Goal: Transaction & Acquisition: Book appointment/travel/reservation

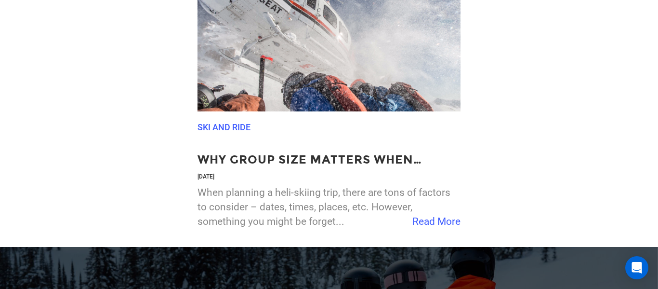
scroll to position [2024, 0]
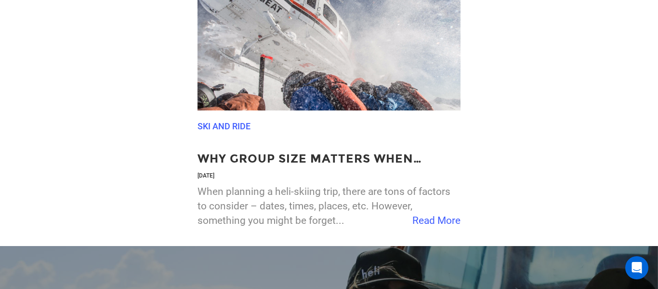
click at [426, 213] on span "Read More" at bounding box center [436, 220] width 48 height 14
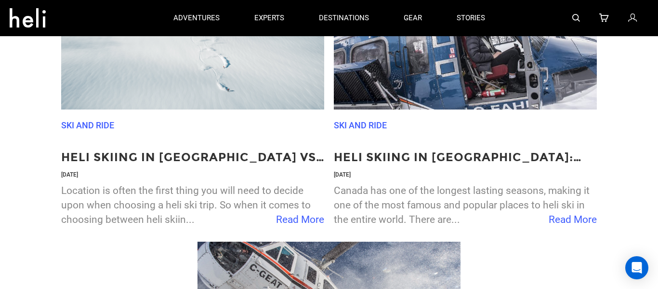
scroll to position [1748, 0]
click at [290, 213] on span "Read More" at bounding box center [300, 220] width 48 height 14
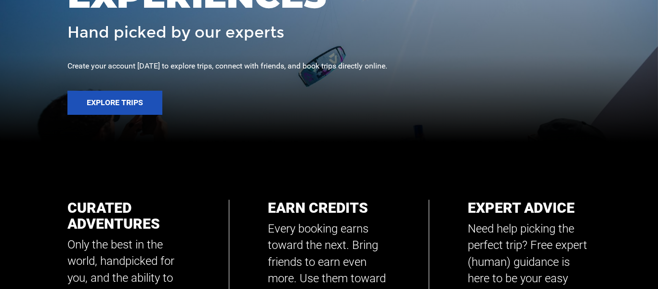
scroll to position [189, 0]
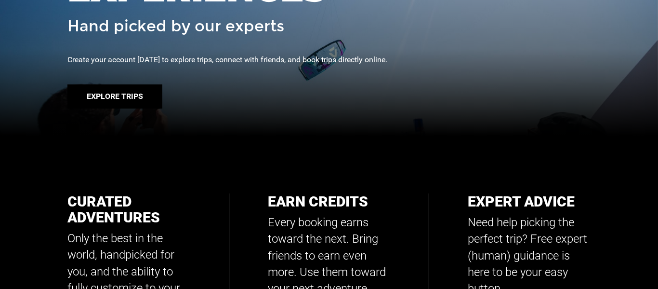
click at [109, 93] on button "Explore Trips" at bounding box center [114, 96] width 95 height 24
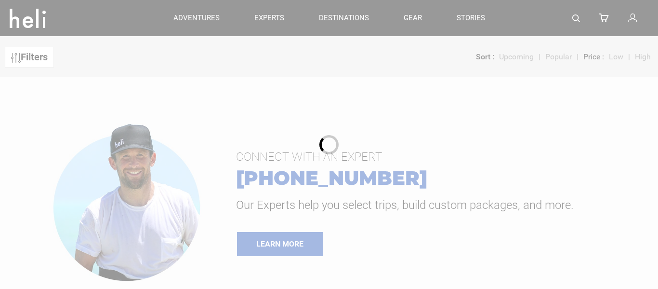
scroll to position [37, 0]
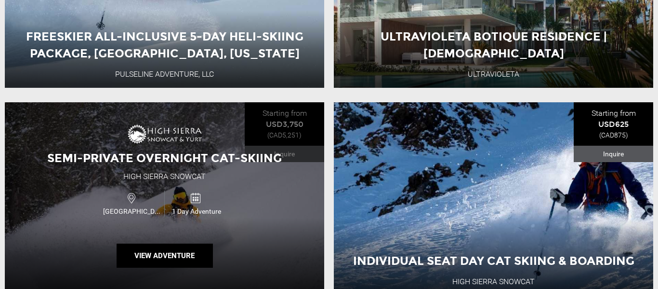
scroll to position [214, 0]
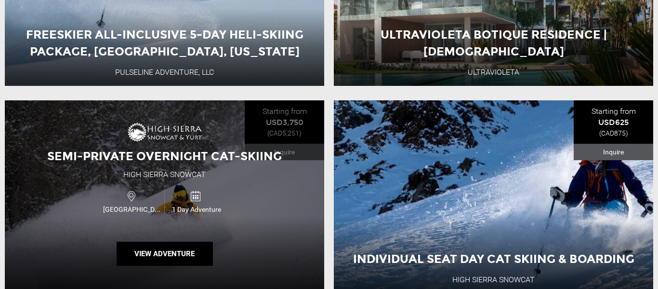
click at [324, 155] on div "Semi-Private Overnight Cat-Skiing High Sierra Snowcat [GEOGRAPHIC_DATA] 1 Day A…" at bounding box center [164, 196] width 319 height 193
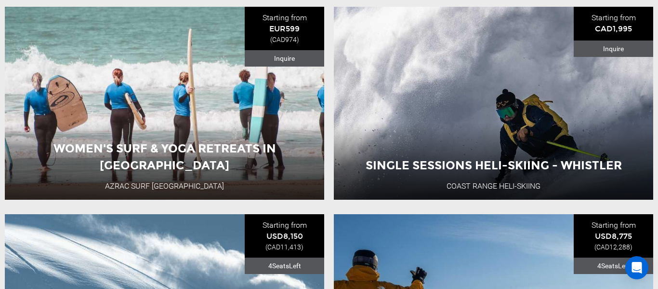
scroll to position [1137, 0]
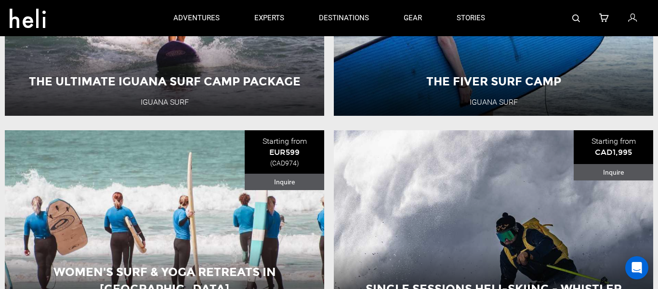
scroll to position [0, 0]
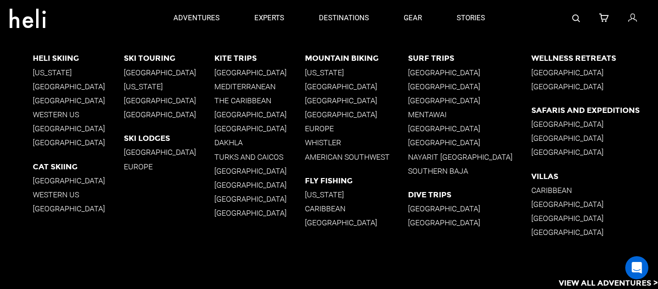
click at [51, 85] on p "[GEOGRAPHIC_DATA]" at bounding box center [78, 85] width 91 height 9
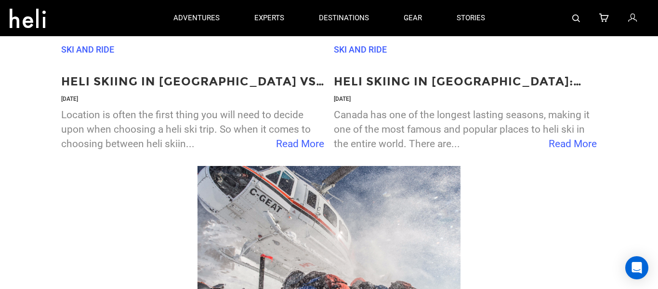
scroll to position [1824, 0]
click at [211, 133] on p "Location is often the first thing you will need to decide upon when choosing a …" at bounding box center [192, 129] width 263 height 43
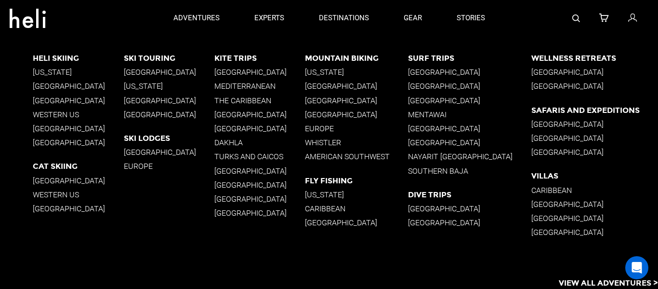
click at [72, 85] on p "[GEOGRAPHIC_DATA]" at bounding box center [78, 85] width 91 height 9
click at [65, 85] on p "[GEOGRAPHIC_DATA]" at bounding box center [78, 85] width 91 height 9
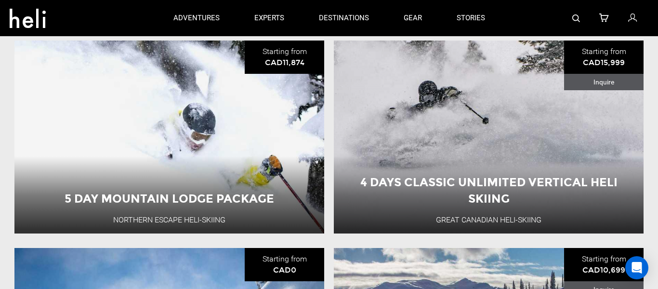
scroll to position [1118, 0]
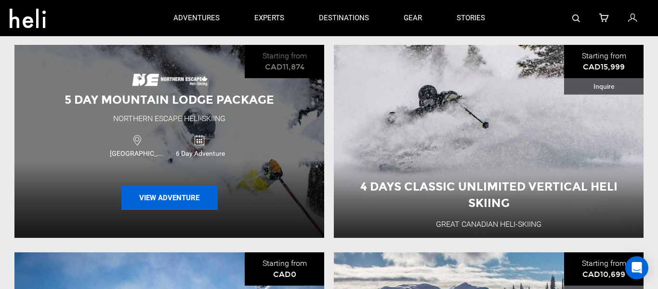
click at [156, 185] on button "View Adventure" at bounding box center [169, 197] width 96 height 24
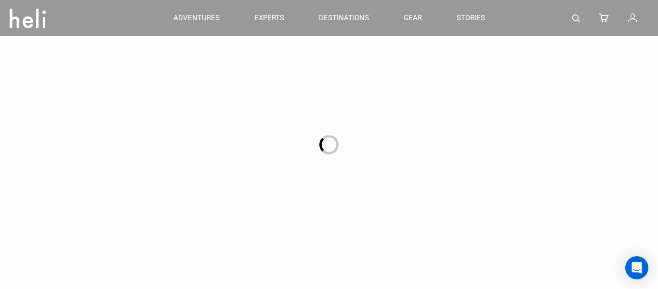
click at [155, 182] on div at bounding box center [329, 144] width 658 height 289
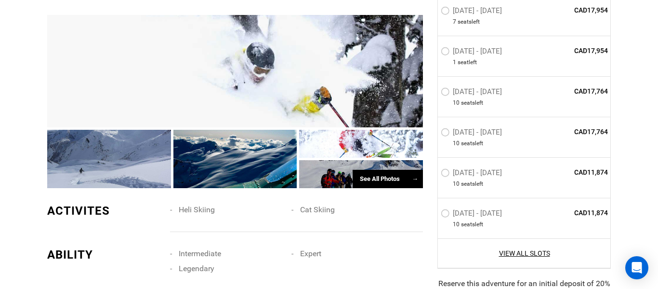
scroll to position [844, 0]
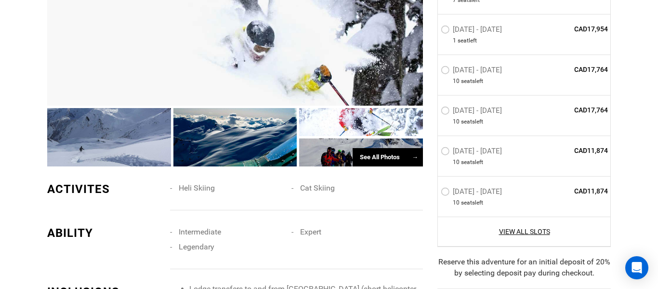
click at [376, 156] on div "See All Photos →" at bounding box center [388, 157] width 70 height 19
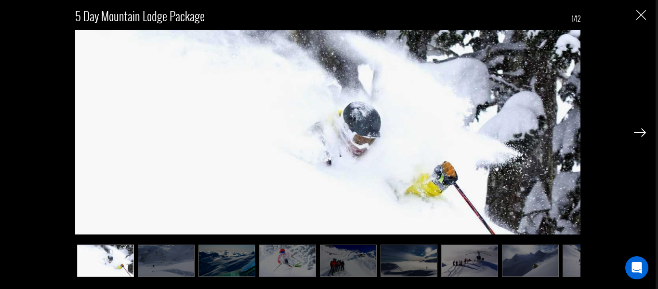
click at [640, 133] on img at bounding box center [640, 132] width 12 height 9
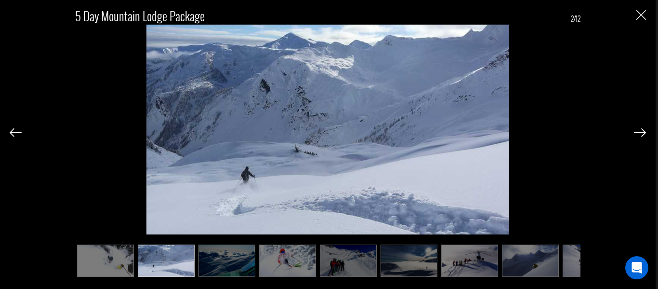
click at [640, 134] on img at bounding box center [640, 132] width 12 height 9
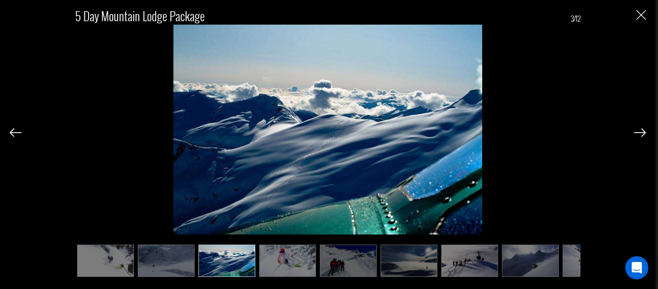
click at [640, 134] on img at bounding box center [640, 132] width 12 height 9
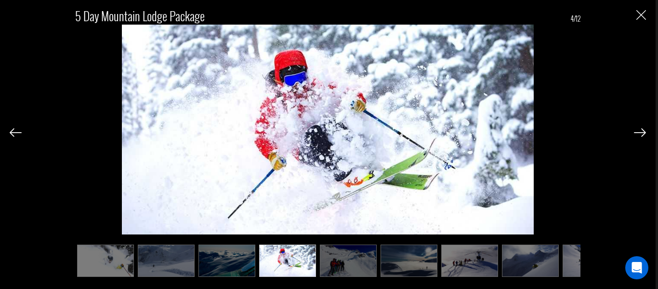
click at [13, 132] on img at bounding box center [16, 132] width 12 height 9
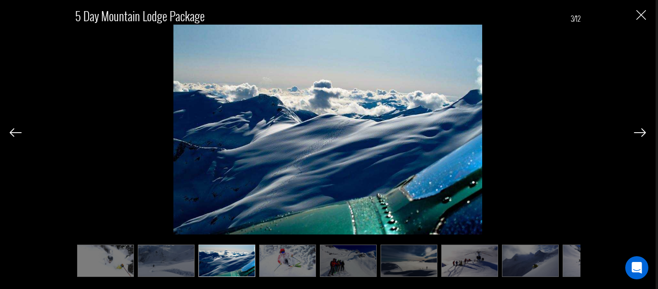
click at [641, 131] on img at bounding box center [640, 132] width 12 height 9
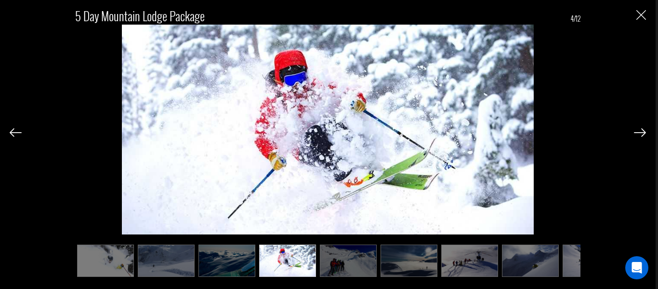
click at [641, 131] on img at bounding box center [640, 132] width 12 height 9
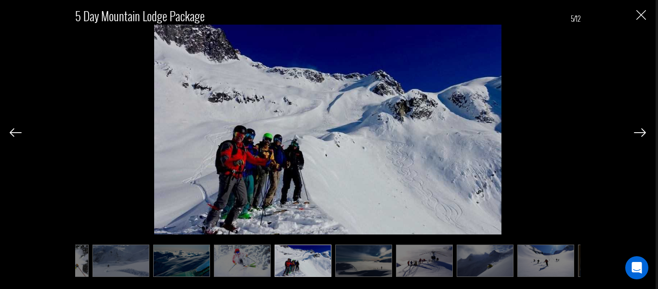
scroll to position [0, 48]
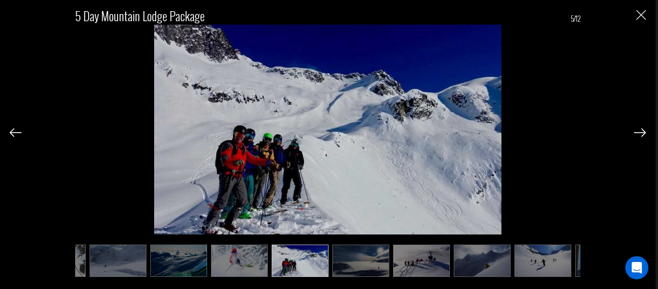
click at [641, 134] on img at bounding box center [640, 132] width 12 height 9
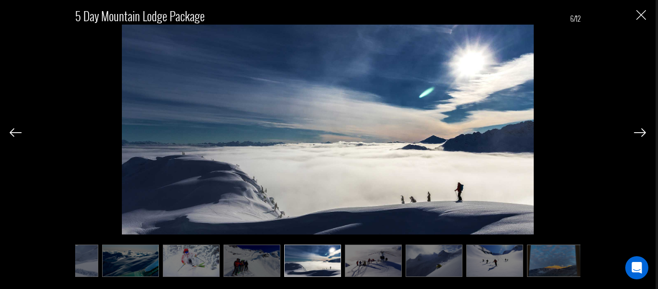
scroll to position [0, 96]
click at [641, 139] on div at bounding box center [640, 131] width 12 height 16
click at [639, 130] on img at bounding box center [640, 132] width 12 height 9
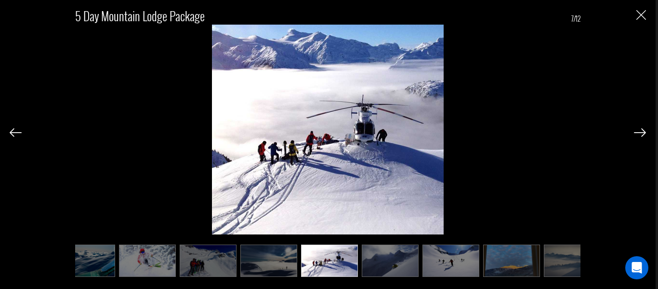
scroll to position [0, 145]
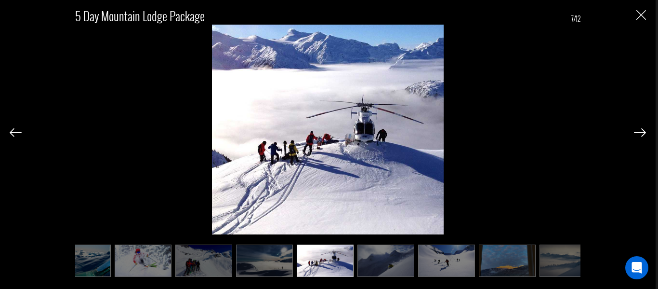
click at [639, 133] on img at bounding box center [640, 132] width 12 height 9
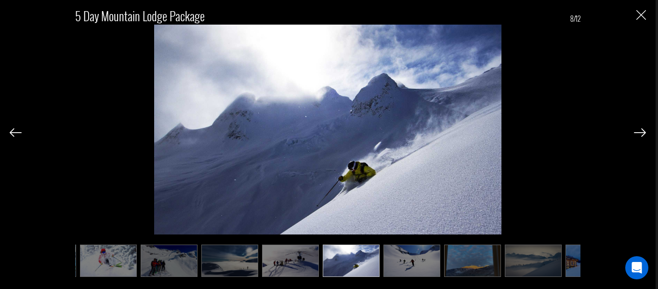
scroll to position [0, 193]
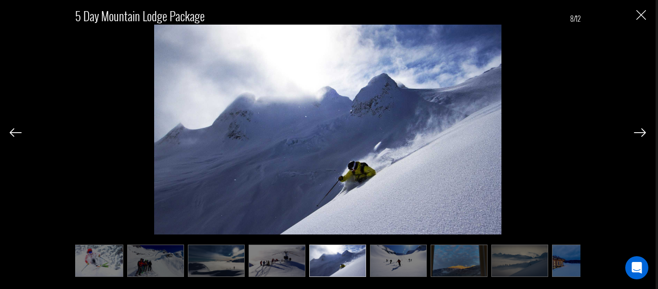
click at [639, 133] on img at bounding box center [640, 132] width 12 height 9
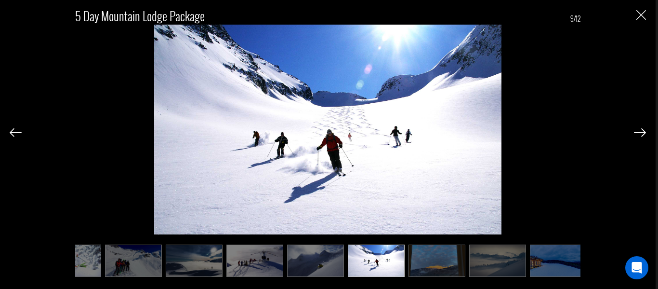
scroll to position [0, 223]
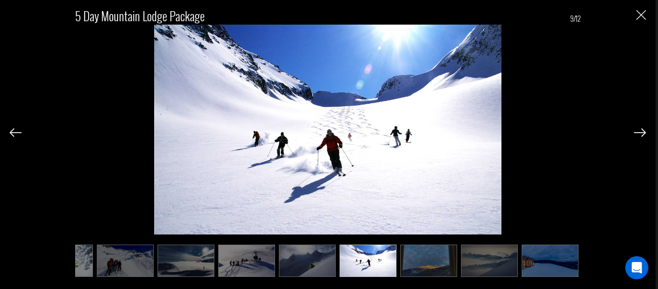
click at [639, 132] on img at bounding box center [640, 132] width 12 height 9
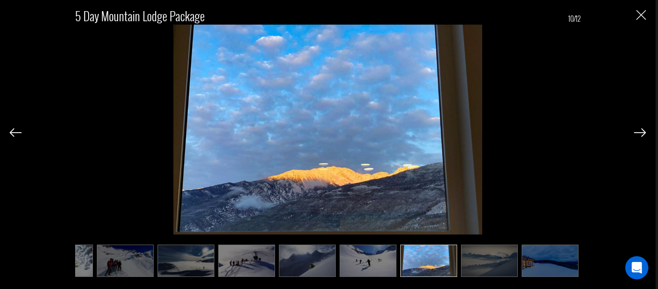
click at [639, 132] on img at bounding box center [640, 132] width 12 height 9
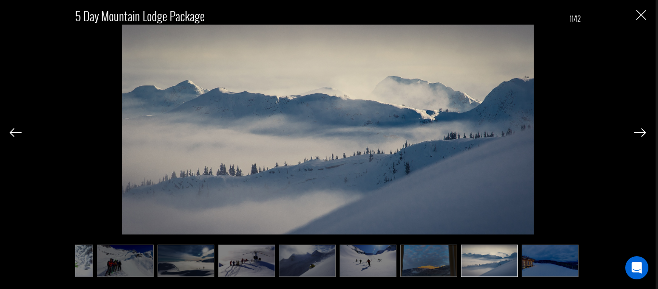
click at [639, 132] on img at bounding box center [640, 132] width 12 height 9
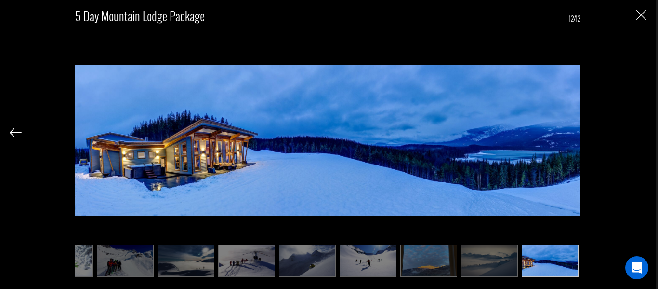
click at [639, 132] on div "5 Day Mountain Lodge Package 12/12" at bounding box center [328, 137] width 636 height 274
click at [642, 12] on img "Close" at bounding box center [641, 15] width 10 height 10
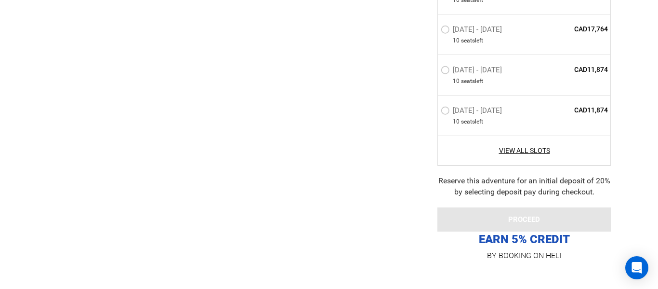
scroll to position [1314, 0]
